Goal: Information Seeking & Learning: Check status

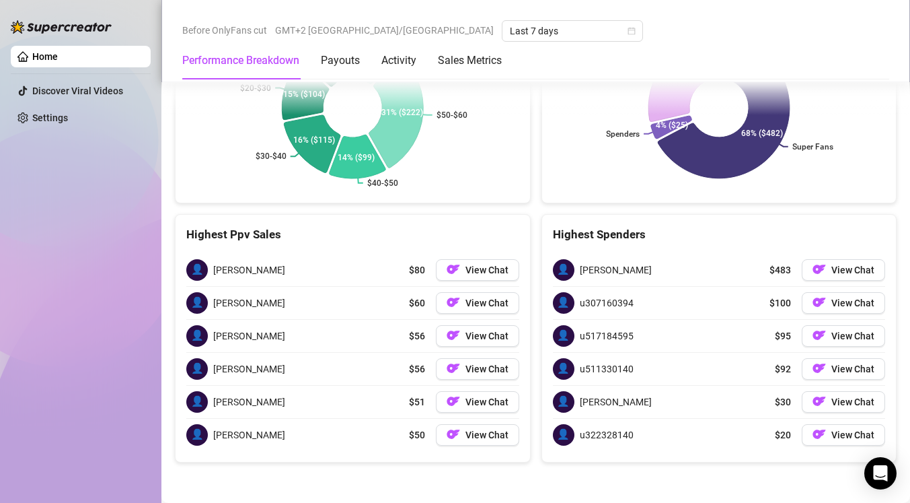
scroll to position [2384, 0]
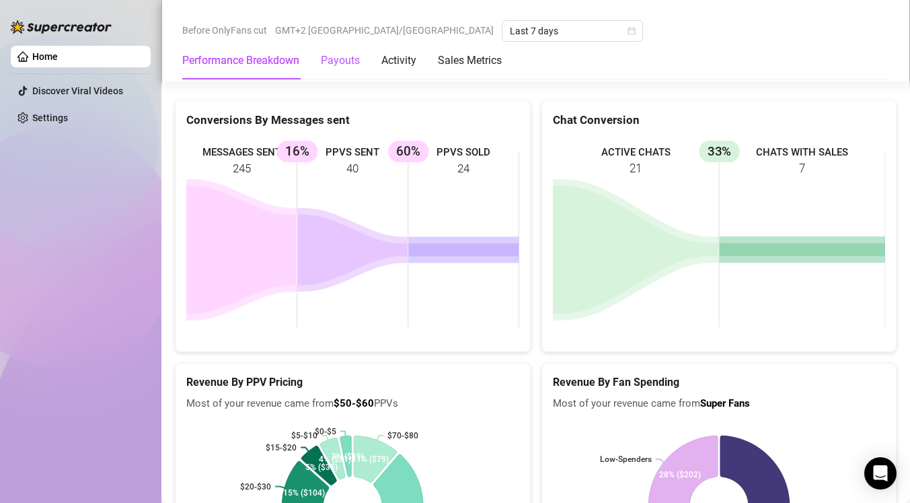
click at [344, 57] on div "Payouts" at bounding box center [340, 60] width 39 height 16
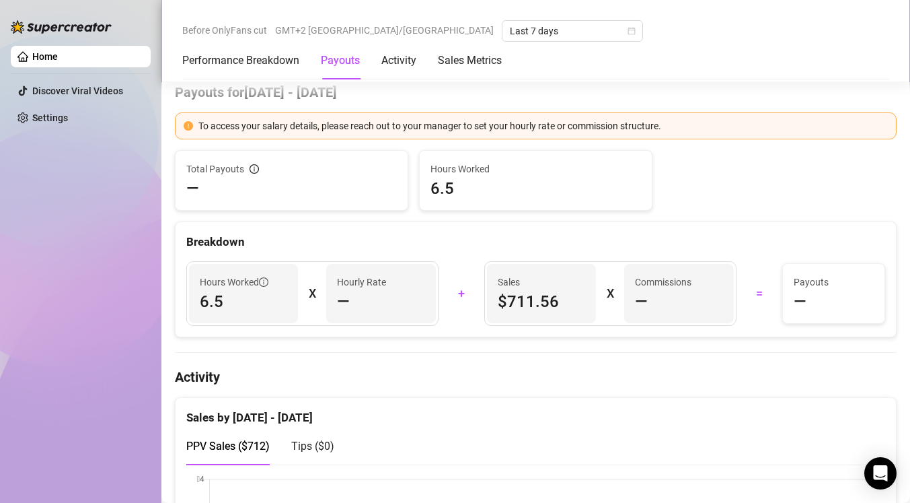
scroll to position [408, 0]
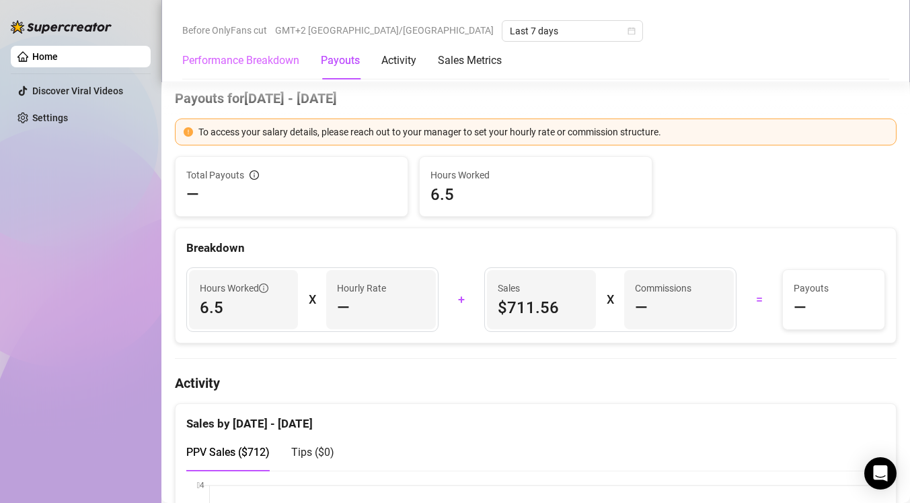
click at [281, 50] on div "Performance Breakdown" at bounding box center [240, 61] width 117 height 38
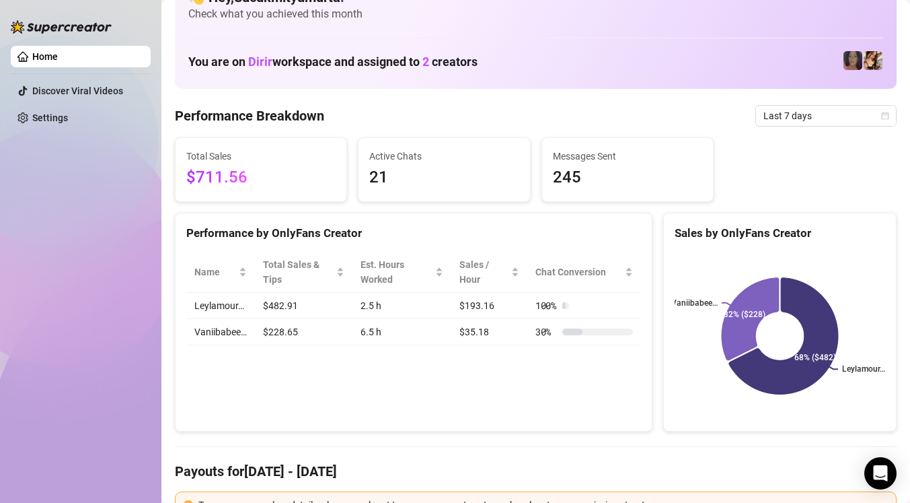
scroll to position [38, 0]
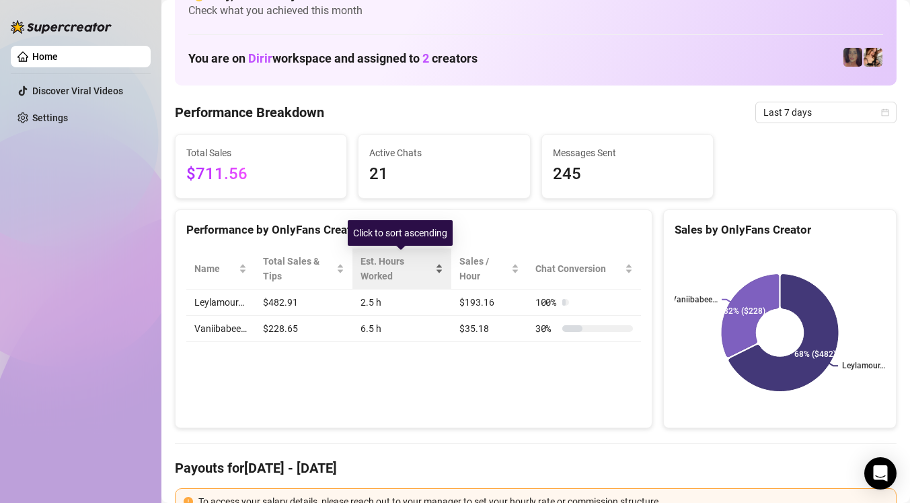
click at [393, 267] on div "Est. Hours Worked" at bounding box center [397, 269] width 72 height 30
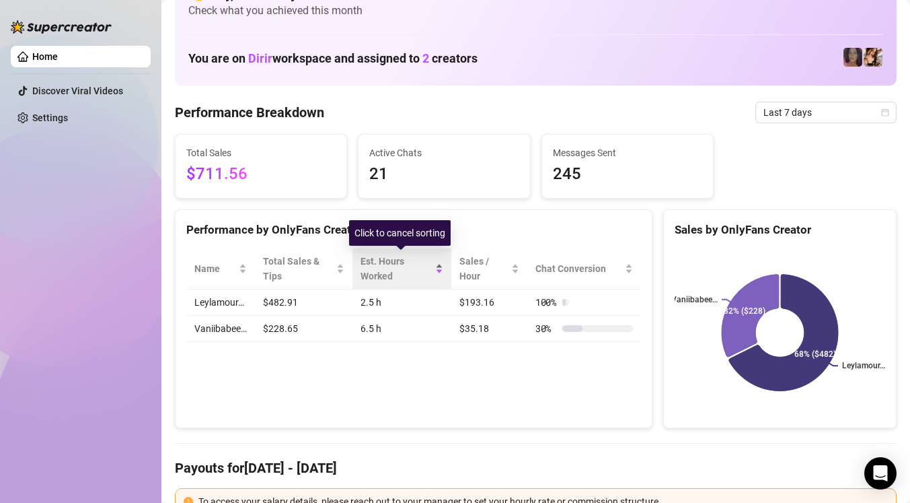
click at [393, 267] on div "Est. Hours Worked" at bounding box center [397, 269] width 72 height 30
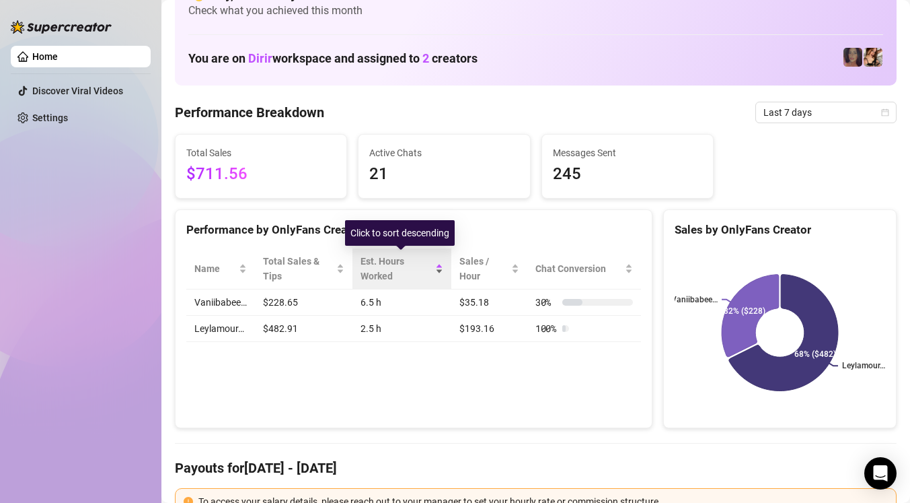
click at [393, 267] on div "Est. Hours Worked" at bounding box center [397, 269] width 72 height 30
